Goal: Task Accomplishment & Management: Manage account settings

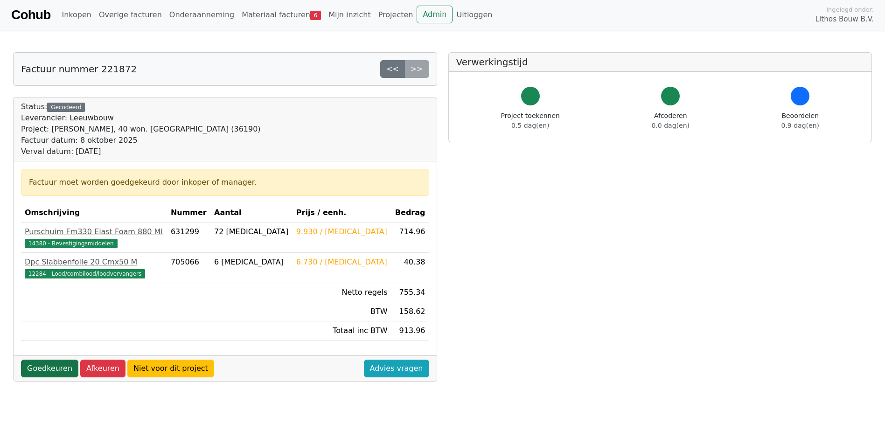
click at [56, 370] on link "Goedkeuren" at bounding box center [49, 369] width 57 height 18
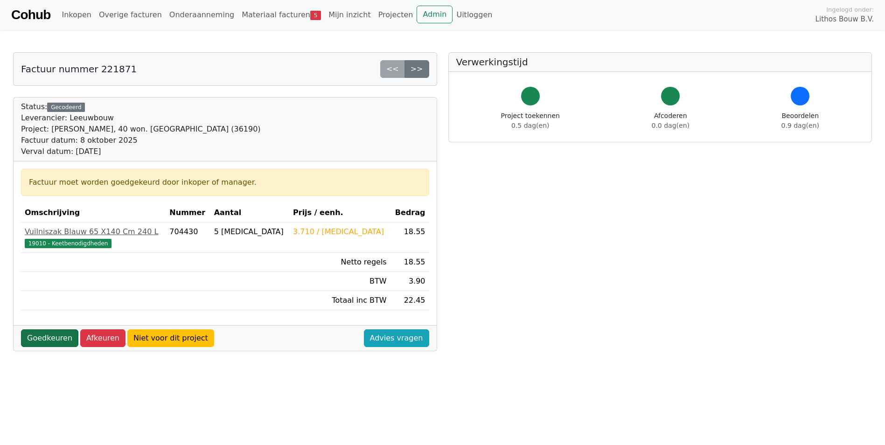
click at [55, 338] on link "Goedkeuren" at bounding box center [49, 338] width 57 height 18
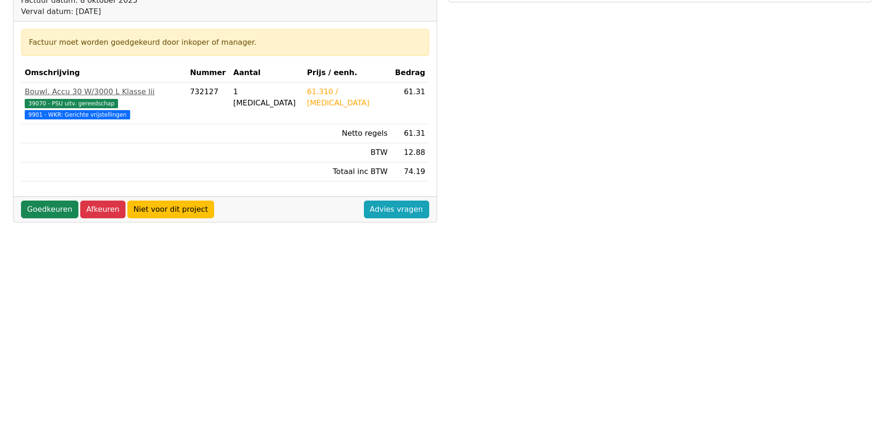
scroll to position [247, 0]
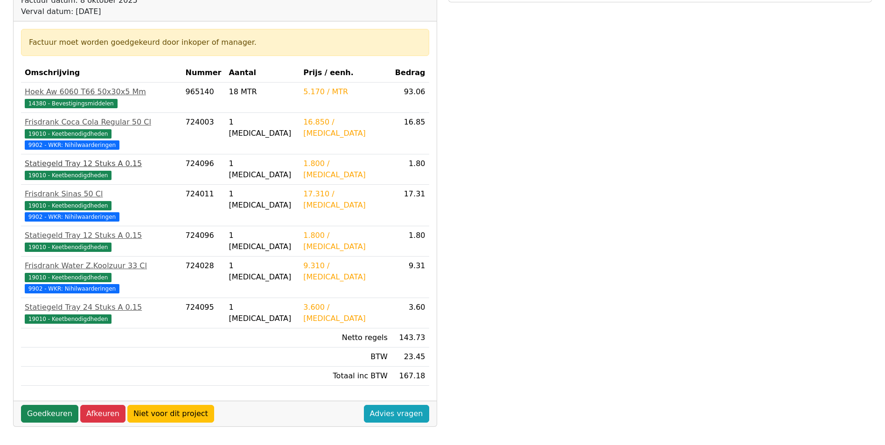
scroll to position [187, 0]
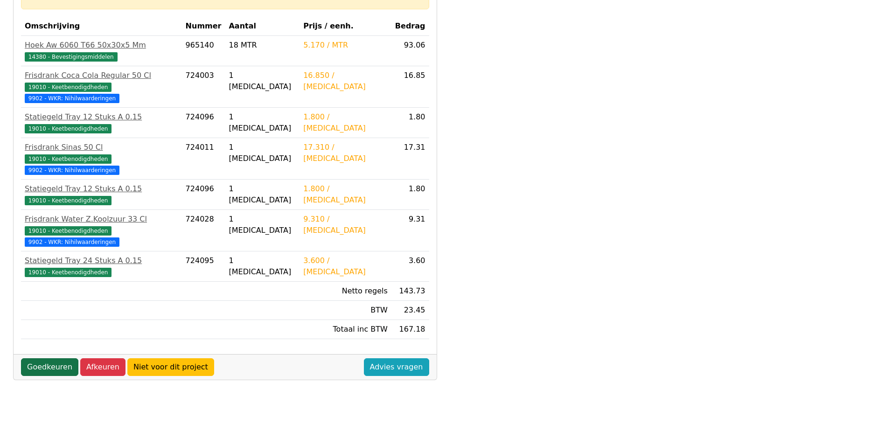
click at [47, 358] on link "Goedkeuren" at bounding box center [49, 367] width 57 height 18
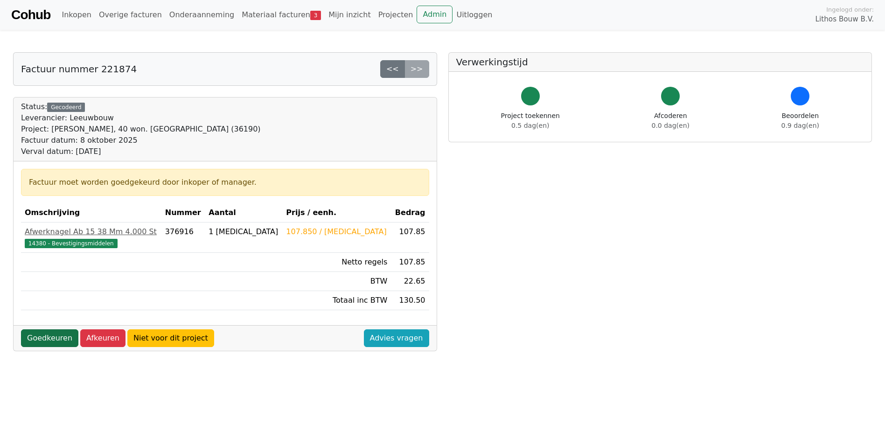
click at [41, 337] on link "Goedkeuren" at bounding box center [49, 338] width 57 height 18
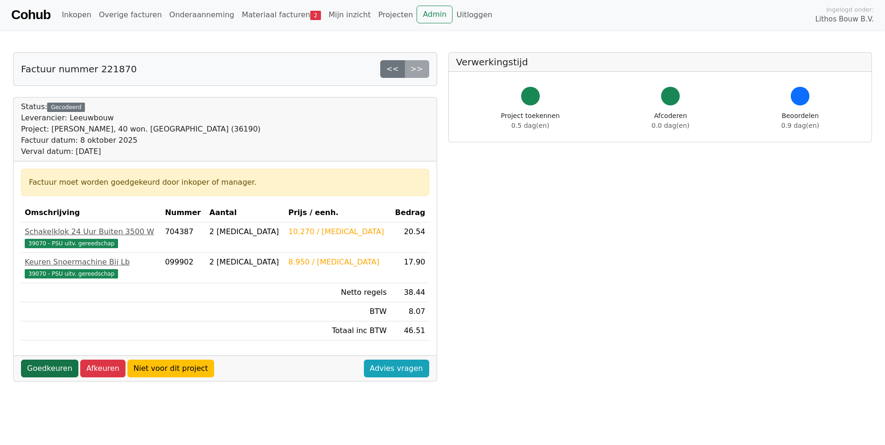
click at [43, 365] on link "Goedkeuren" at bounding box center [49, 369] width 57 height 18
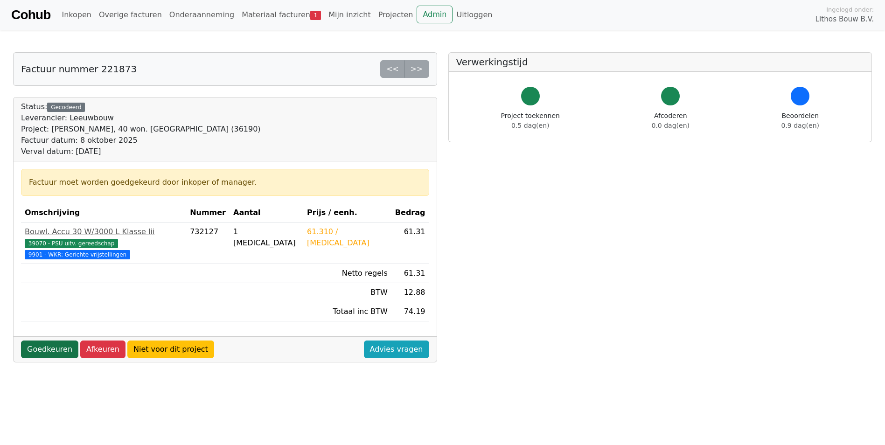
click at [48, 340] on link "Goedkeuren" at bounding box center [49, 349] width 57 height 18
